Goal: Register for event/course

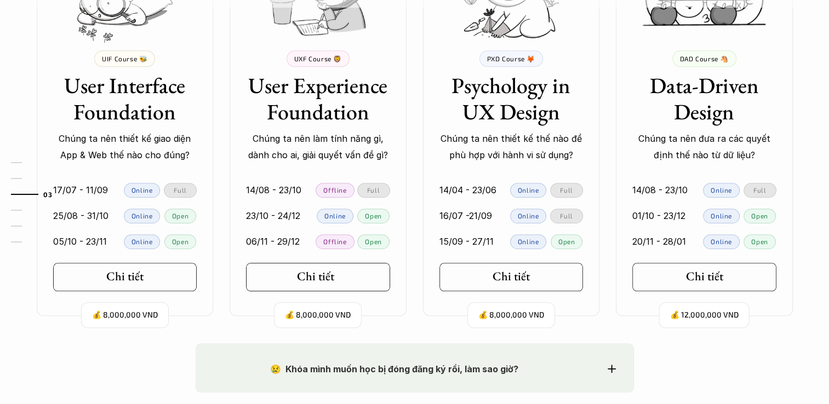
scroll to position [1041, 0]
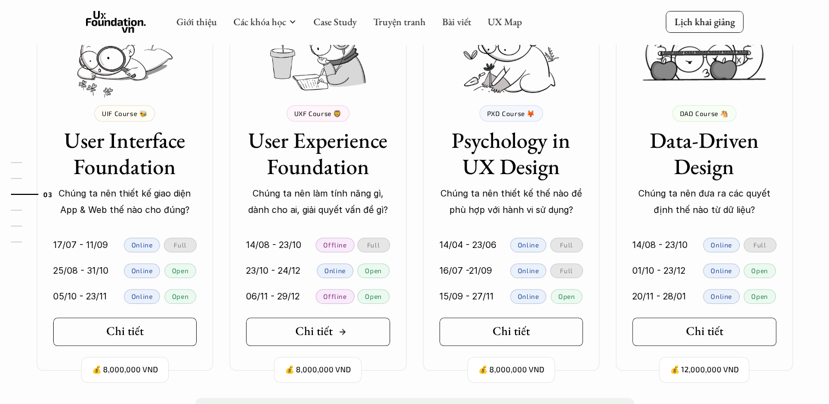
click at [356, 325] on link "Chi tiết" at bounding box center [318, 332] width 144 height 28
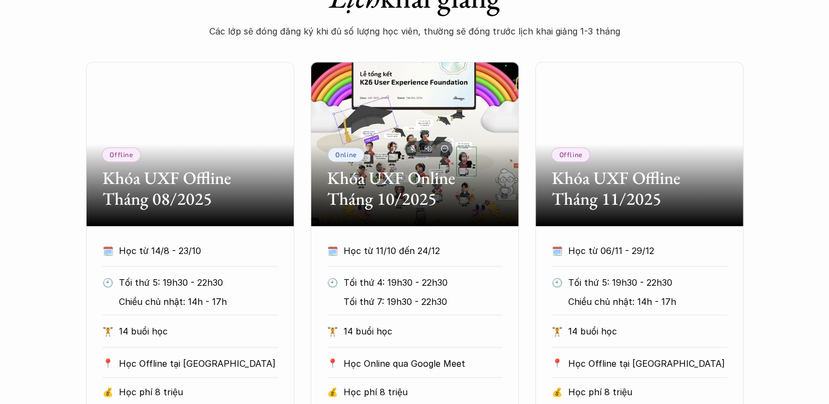
scroll to position [603, 0]
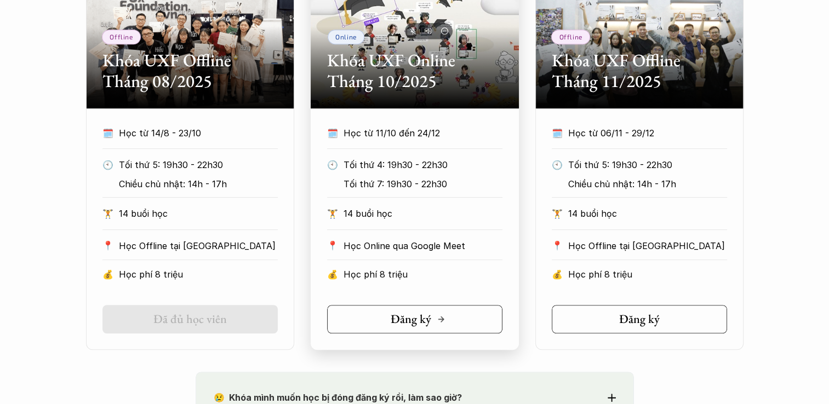
click at [411, 329] on link "Đăng ký" at bounding box center [414, 319] width 175 height 28
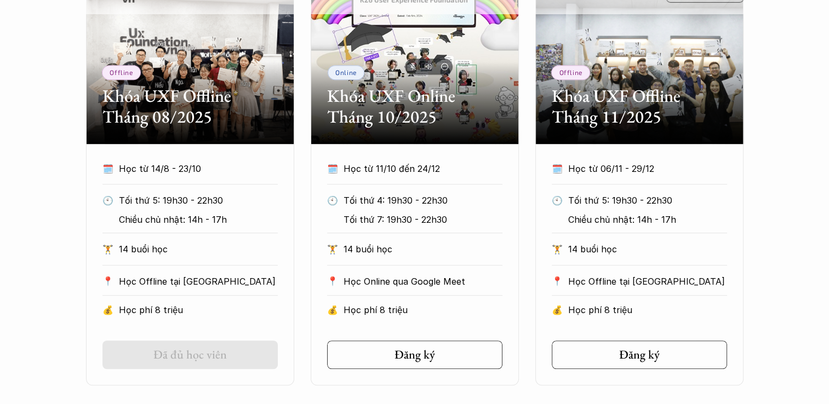
scroll to position [548, 0]
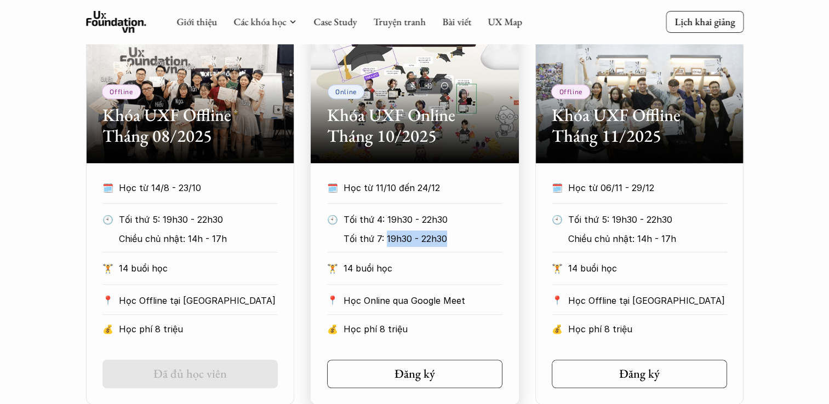
drag, startPoint x: 385, startPoint y: 239, endPoint x: 448, endPoint y: 234, distance: 63.2
click at [448, 234] on p "Tối thứ 7: 19h30 - 22h30" at bounding box center [420, 239] width 153 height 16
drag, startPoint x: 448, startPoint y: 234, endPoint x: 522, endPoint y: 214, distance: 76.2
click at [522, 214] on div "Offline Khóa UXF Offline Tháng 08/2025 🗓️ Học từ 14/8 - 23/10 🕙 Tối thứ 5: 19h3…" at bounding box center [414, 202] width 657 height 406
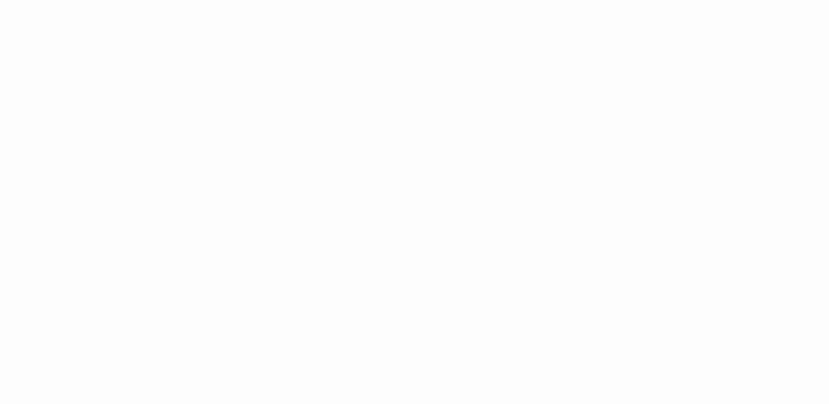
scroll to position [1698, 0]
